Goal: Manage account settings

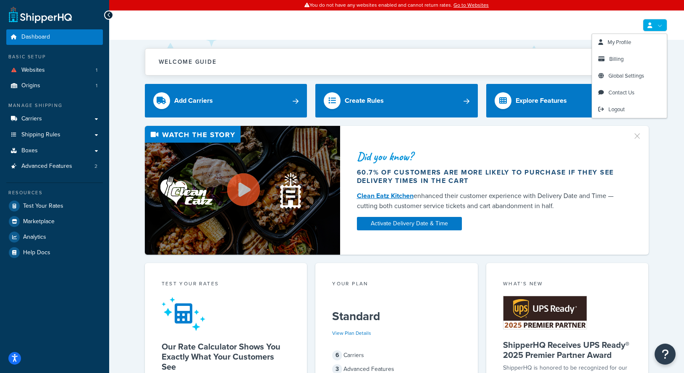
click at [656, 24] on link at bounding box center [655, 25] width 24 height 13
click at [630, 113] on link "Logout" at bounding box center [629, 109] width 75 height 17
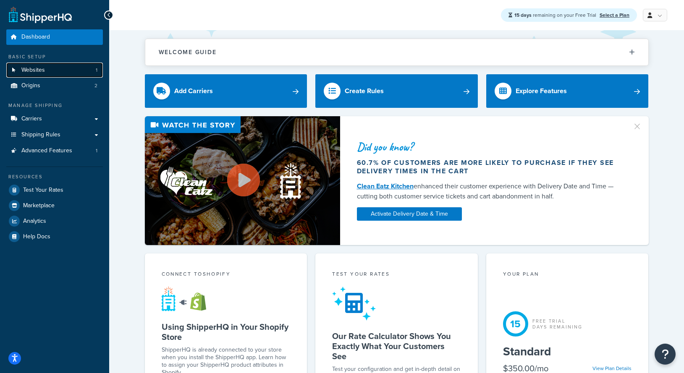
click at [67, 73] on link "Websites 1" at bounding box center [54, 71] width 97 height 16
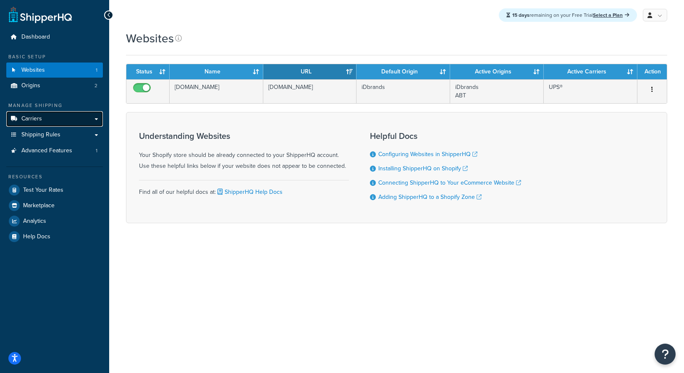
click at [73, 118] on link "Carriers" at bounding box center [54, 119] width 97 height 16
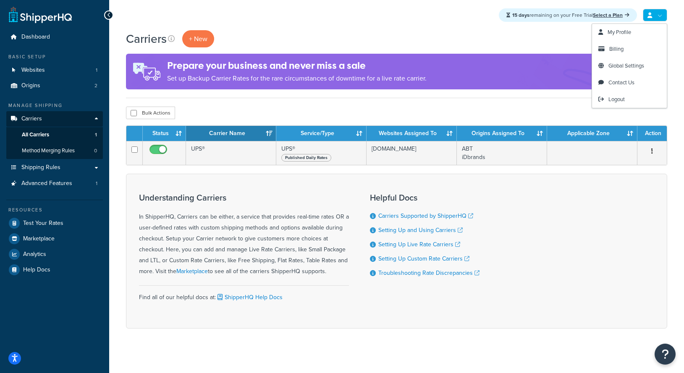
click at [657, 16] on link at bounding box center [655, 15] width 24 height 13
click at [628, 36] on span "My Profile" at bounding box center [620, 32] width 24 height 8
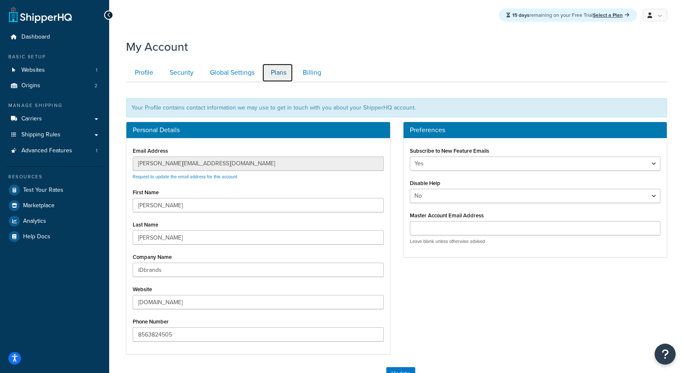
click at [279, 71] on link "Plans" at bounding box center [277, 72] width 31 height 19
